Goal: Information Seeking & Learning: Check status

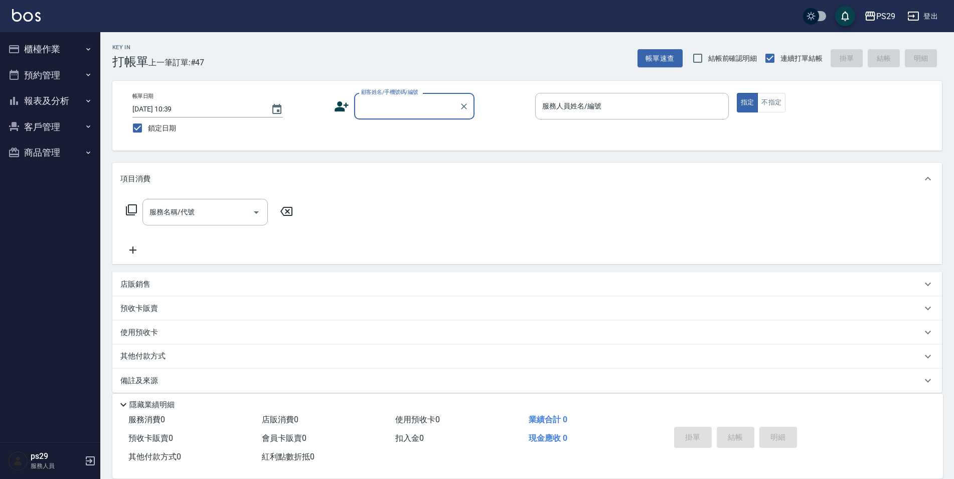
click at [37, 102] on button "報表及分析" at bounding box center [50, 101] width 92 height 26
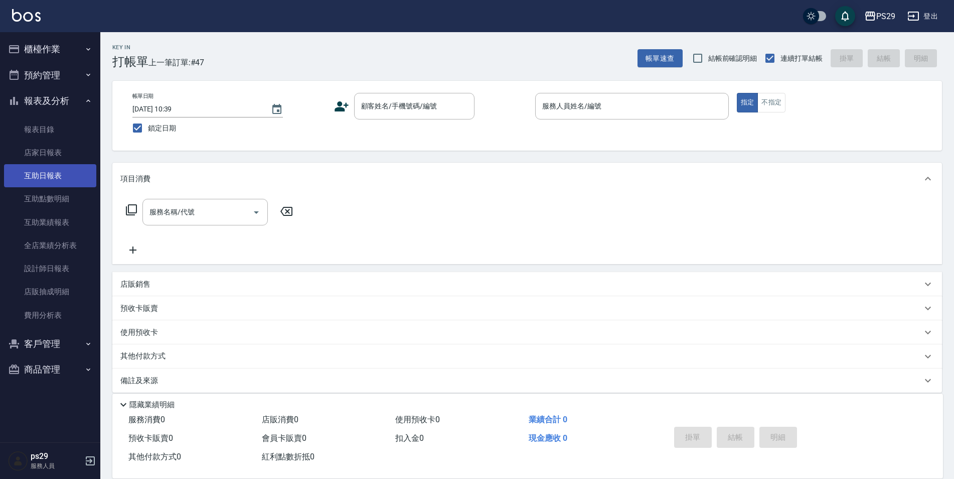
click at [35, 170] on link "互助日報表" at bounding box center [50, 175] width 92 height 23
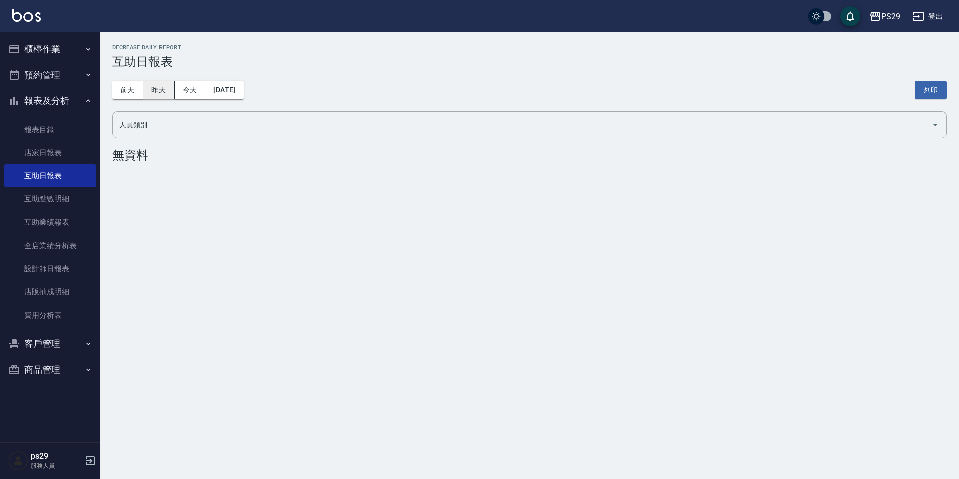
click at [171, 86] on button "昨天" at bounding box center [158, 90] width 31 height 19
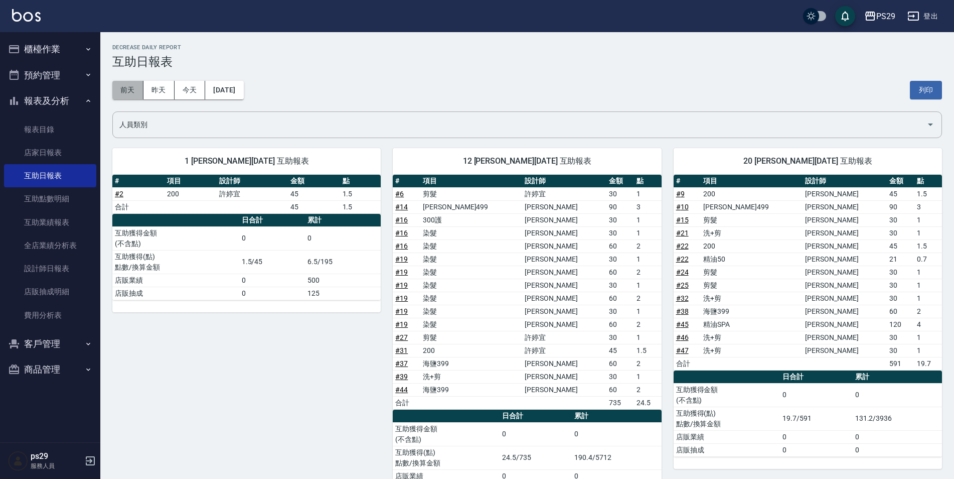
click at [130, 91] on button "前天" at bounding box center [127, 90] width 31 height 19
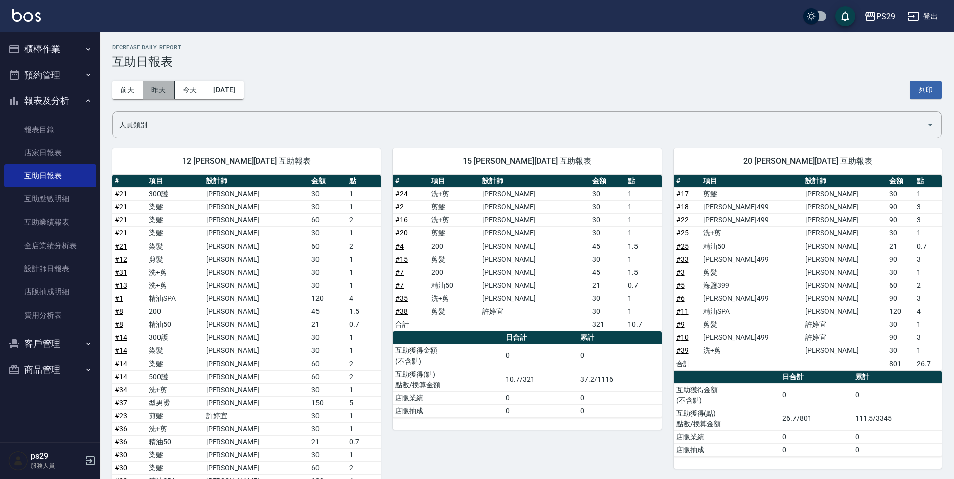
click at [151, 93] on button "昨天" at bounding box center [158, 90] width 31 height 19
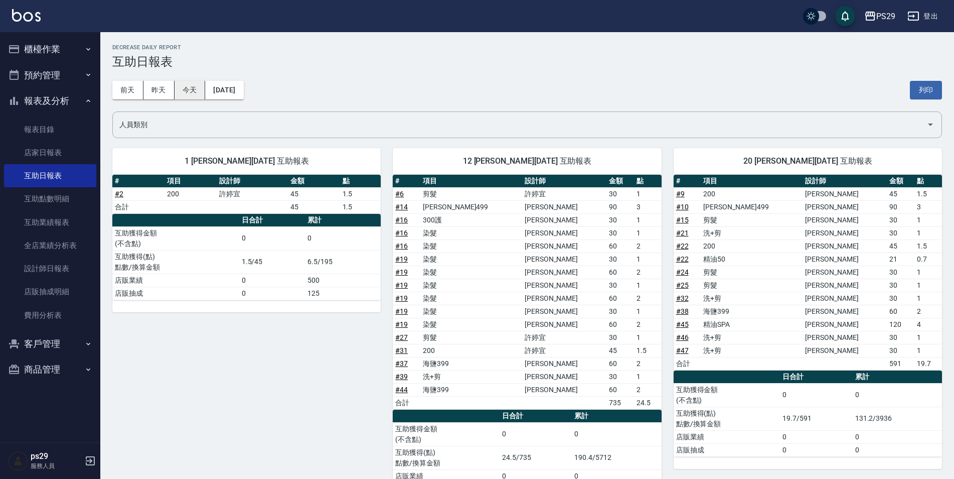
click at [189, 87] on button "今天" at bounding box center [190, 90] width 31 height 19
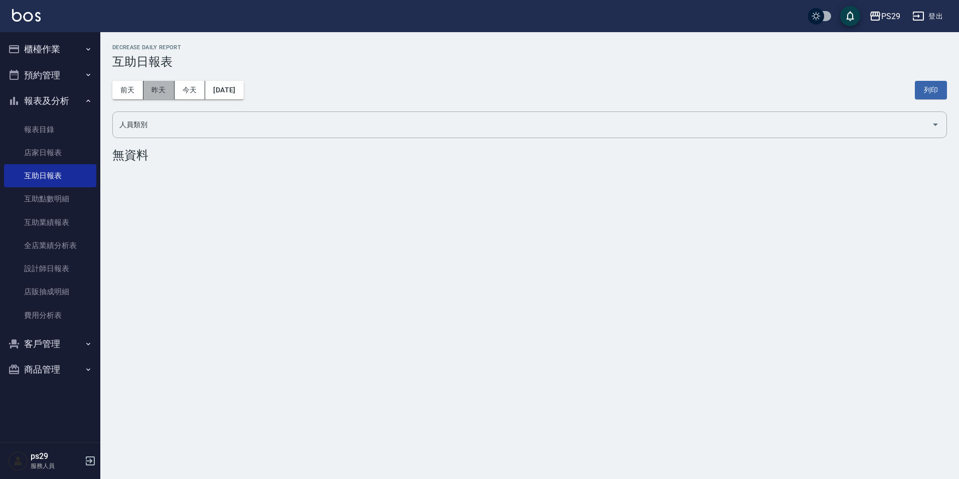
click at [162, 90] on button "昨天" at bounding box center [158, 90] width 31 height 19
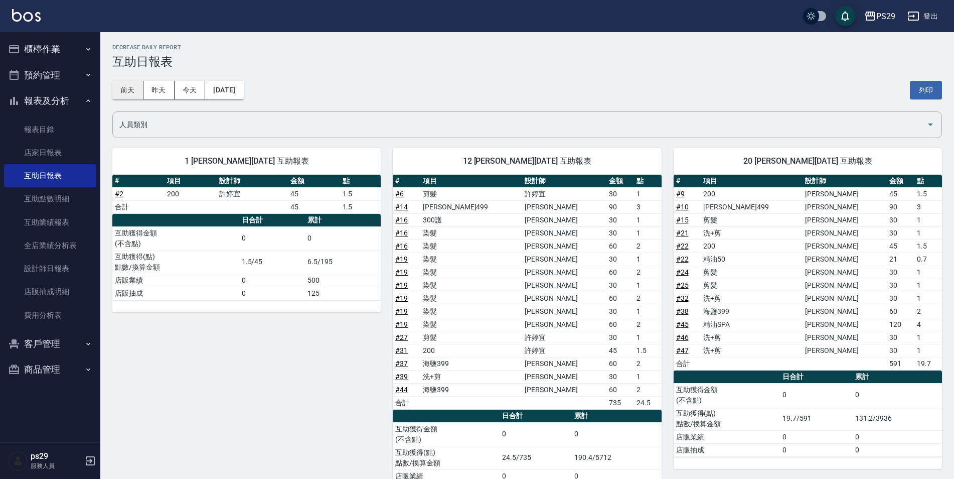
click at [121, 91] on button "前天" at bounding box center [127, 90] width 31 height 19
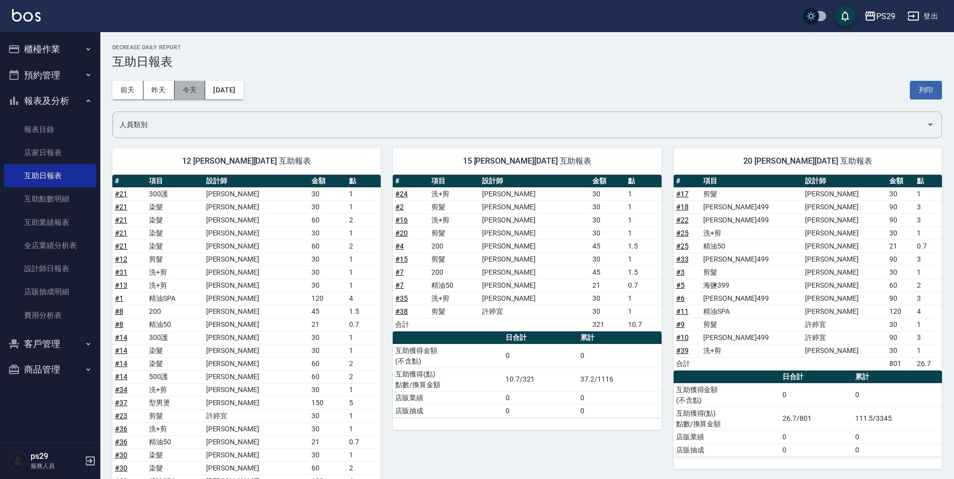
click at [189, 92] on button "今天" at bounding box center [190, 90] width 31 height 19
